Goal: Information Seeking & Learning: Get advice/opinions

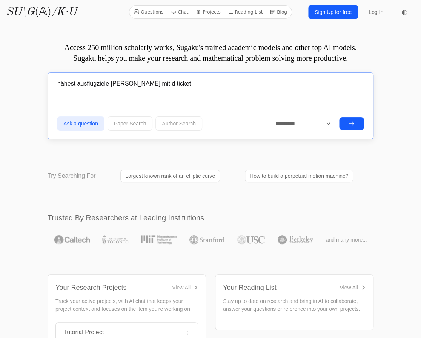
type input "nähest ausflugziele von bamber mit d ticket"
click at [345, 121] on button "submit" at bounding box center [351, 123] width 25 height 13
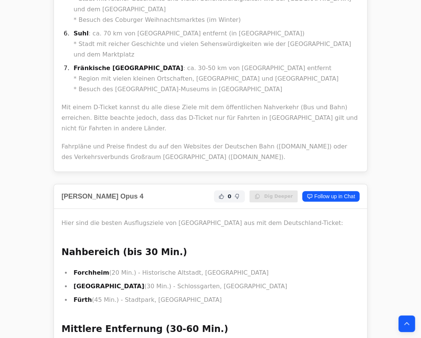
scroll to position [2469, 0]
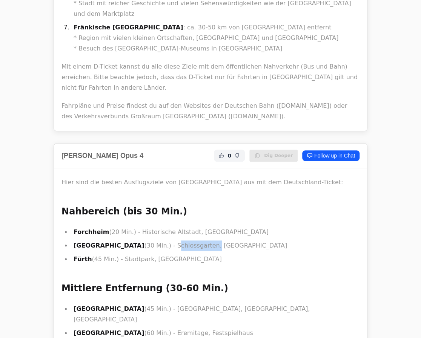
click at [133, 241] on li "[GEOGRAPHIC_DATA] (30 Min.) - Schlossgarten, [GEOGRAPHIC_DATA]" at bounding box center [215, 246] width 288 height 11
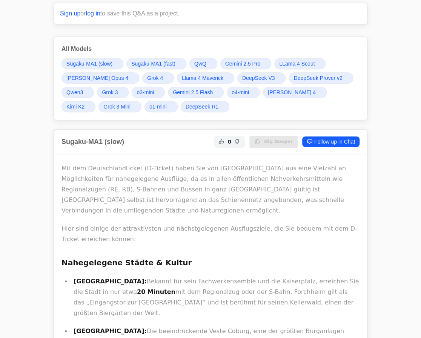
scroll to position [0, 0]
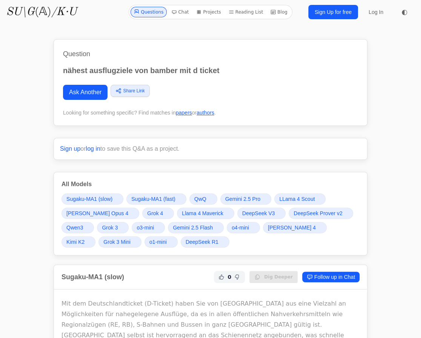
click at [125, 219] on div "Sugaku-MA1 (slow) Sugaku-MA1 (fast) QwQ Gemini 2.5 Pro LLama 4 Scout Claude Opu…" at bounding box center [210, 221] width 298 height 54
click at [147, 211] on span "Grok 4" at bounding box center [155, 214] width 16 height 8
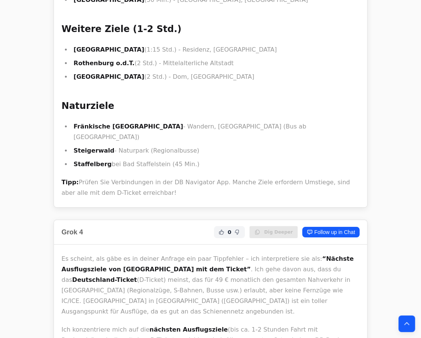
scroll to position [4541, 0]
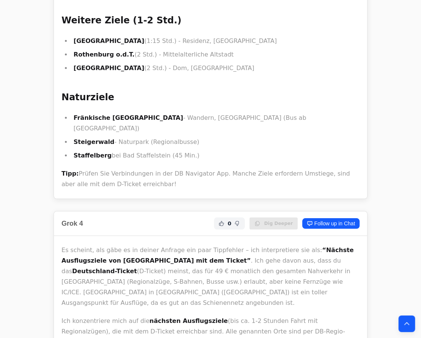
copy li "[DEMOGRAPHIC_DATA]"
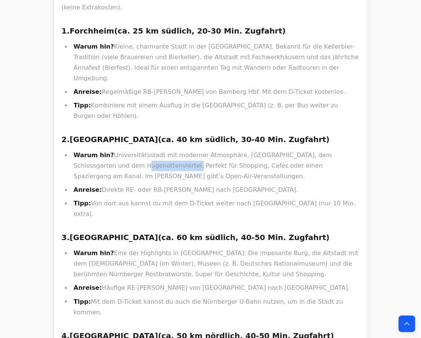
scroll to position [4918, 0]
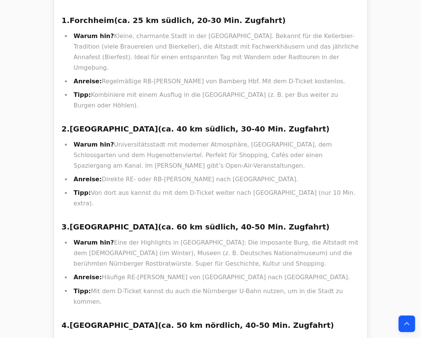
copy strong "Pottenstein"
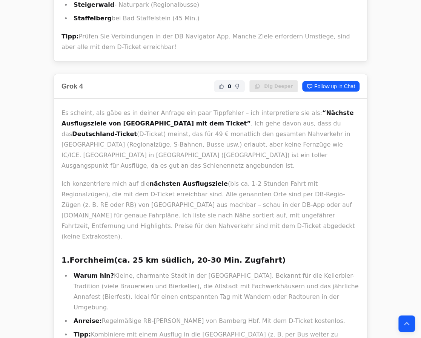
scroll to position [4815, 0]
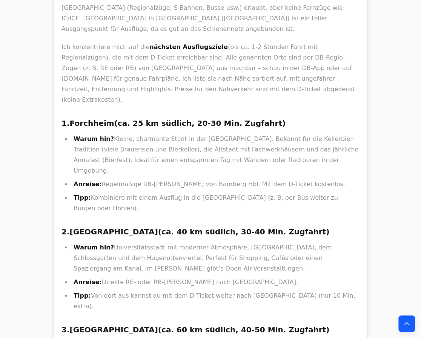
drag, startPoint x: 108, startPoint y: 38, endPoint x: 269, endPoint y: 38, distance: 160.7
copy li "Die “Veste Coburg” (eine der größten Burgen Deutschlands)"
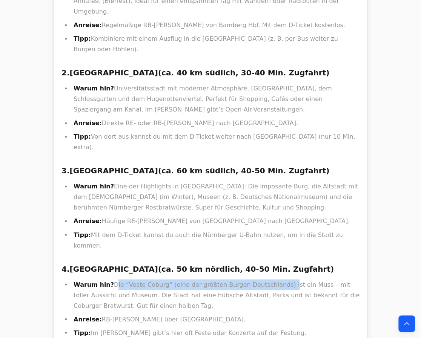
scroll to position [4987, 0]
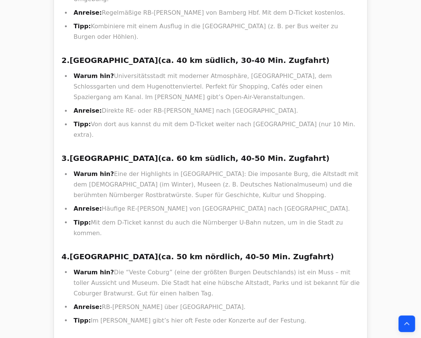
drag, startPoint x: 292, startPoint y: 63, endPoint x: 320, endPoint y: 62, distance: 27.9
copy li "Eremitage"
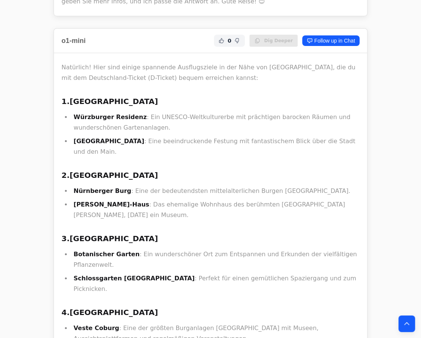
scroll to position [13814, 0]
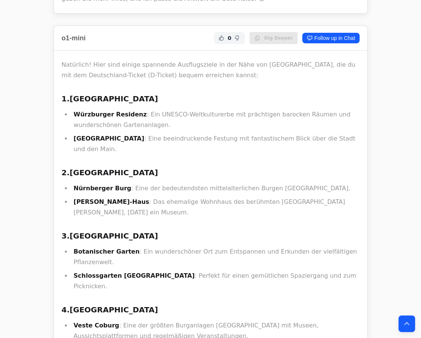
drag, startPoint x: 86, startPoint y: 225, endPoint x: 143, endPoint y: 228, distance: 56.7
copy li "See am Luitpoldhain"
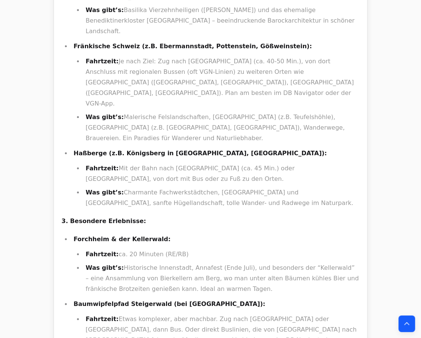
scroll to position [10590, 0]
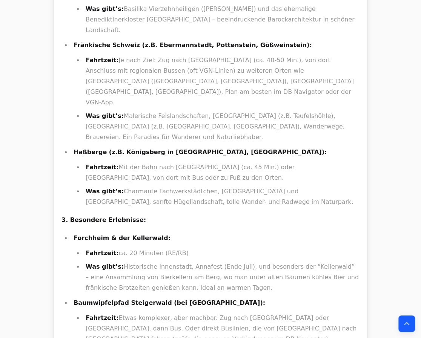
drag, startPoint x: 72, startPoint y: 210, endPoint x: 163, endPoint y: 209, distance: 90.9
copy li "Kloster Banz & Vierzehnheiligen"
drag, startPoint x: 114, startPoint y: 222, endPoint x: 70, endPoint y: 215, distance: 43.9
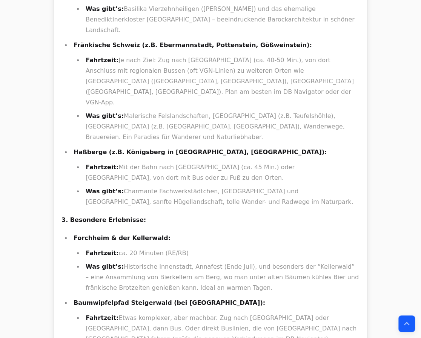
copy strong "[GEOGRAPHIC_DATA]"
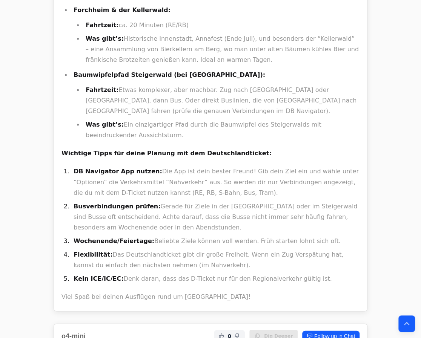
scroll to position [10830, 0]
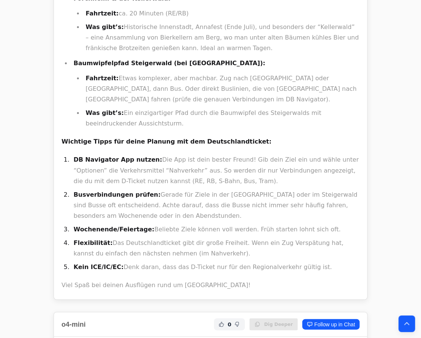
drag, startPoint x: 71, startPoint y: 88, endPoint x: 129, endPoint y: 89, distance: 58.1
copy li "Festung Rosenberg"
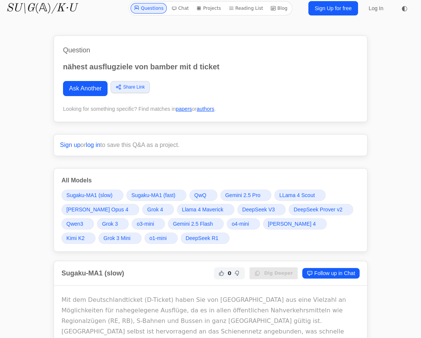
scroll to position [0, 0]
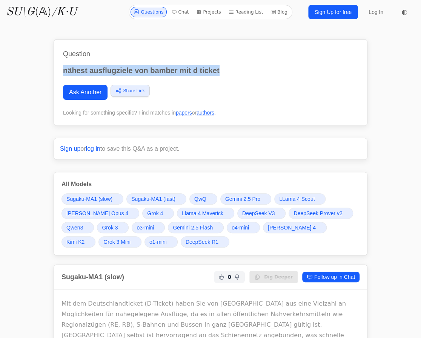
drag, startPoint x: 232, startPoint y: 67, endPoint x: 62, endPoint y: 60, distance: 169.6
click at [62, 60] on div "Question nähest ausflugziele von [GEOGRAPHIC_DATA] mit d ticket Ask Another Sha…" at bounding box center [211, 82] width 314 height 87
copy p "nähest ausflugziele von bamber mit d ticket"
click at [91, 85] on link "Ask Another" at bounding box center [85, 92] width 45 height 15
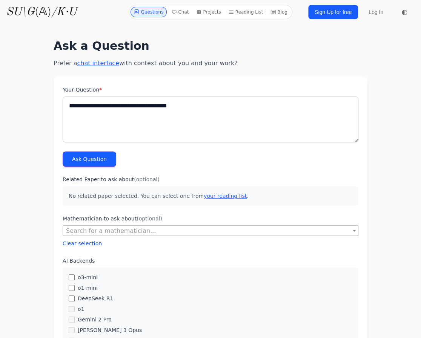
click at [123, 109] on textarea "**********" at bounding box center [211, 120] width 296 height 46
click at [161, 105] on textarea "**********" at bounding box center [211, 120] width 296 height 46
click at [175, 105] on textarea "**********" at bounding box center [211, 120] width 296 height 46
click at [115, 105] on textarea "**********" at bounding box center [211, 120] width 296 height 46
click at [120, 106] on textarea "**********" at bounding box center [211, 120] width 296 height 46
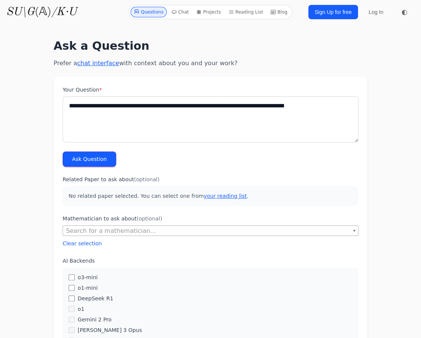
type textarea "**********"
click at [76, 161] on button "Ask Question" at bounding box center [90, 159] width 54 height 15
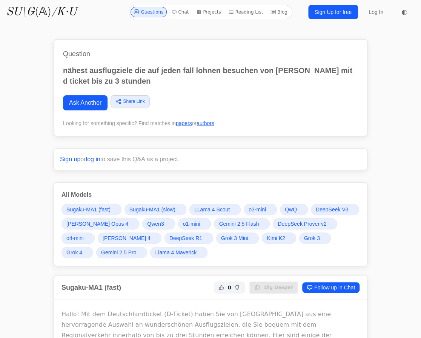
click at [82, 249] on span "Grok 4" at bounding box center [74, 253] width 16 height 8
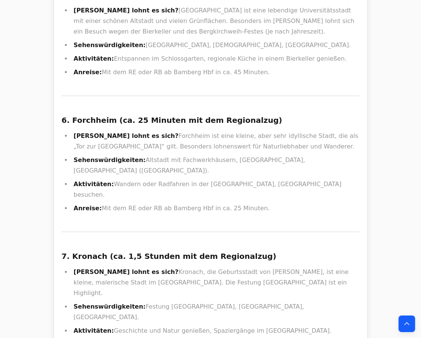
scroll to position [13623, 0]
